Goal: Task Accomplishment & Management: Complete application form

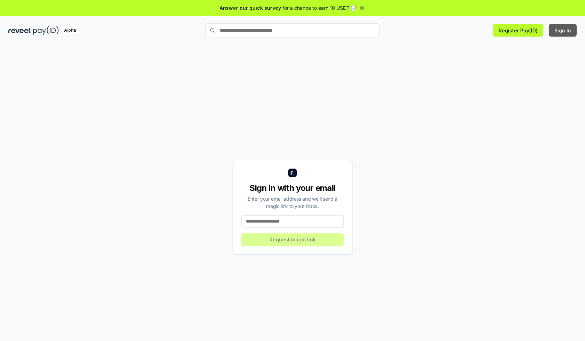
click at [563, 30] on button "Sign In" at bounding box center [563, 30] width 28 height 13
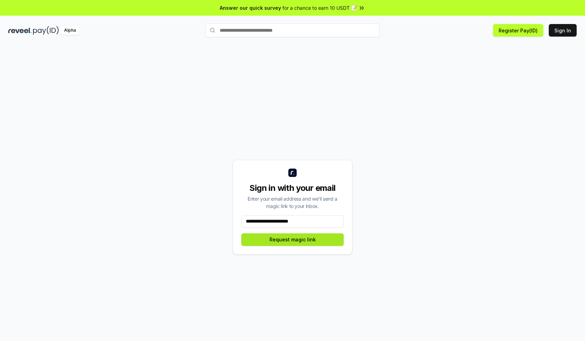
type input "**********"
click at [293, 239] on button "Request magic link" at bounding box center [292, 239] width 102 height 13
